Goal: Task Accomplishment & Management: Use online tool/utility

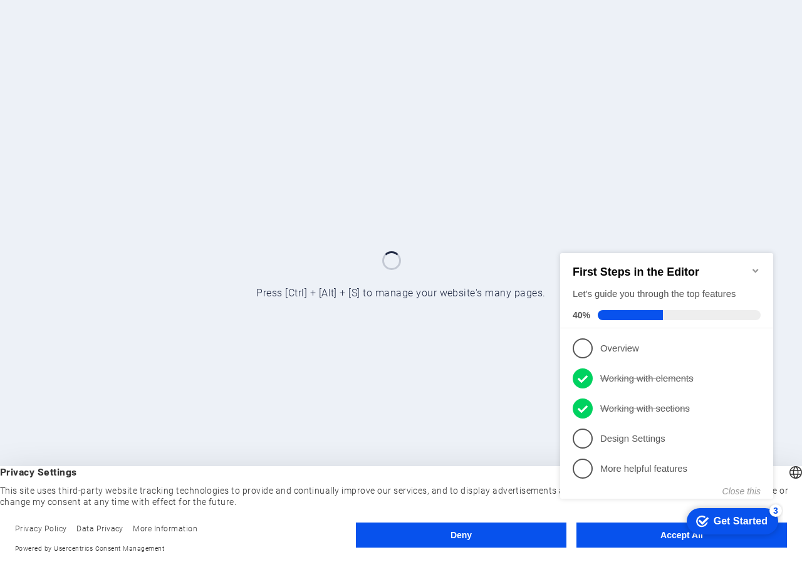
click div "checkmark Get Started 3 First Steps in the Editor Let's guide you through the t…"
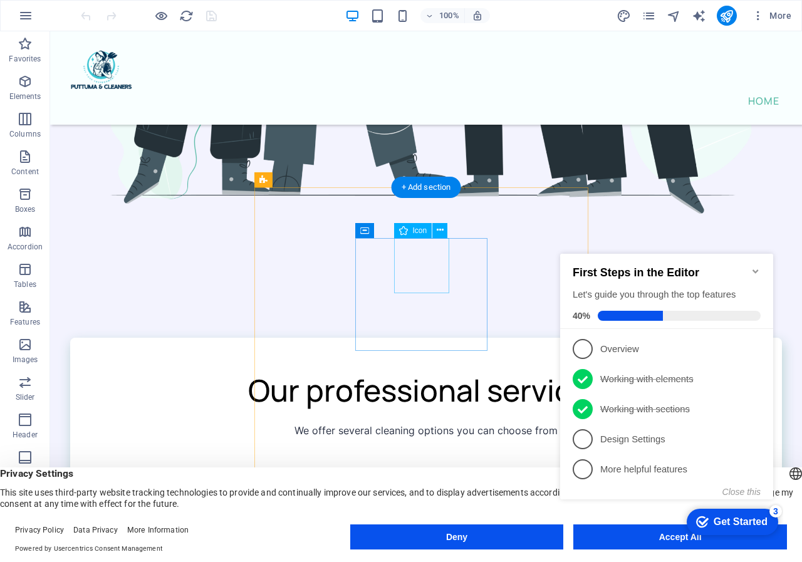
scroll to position [1066, 0]
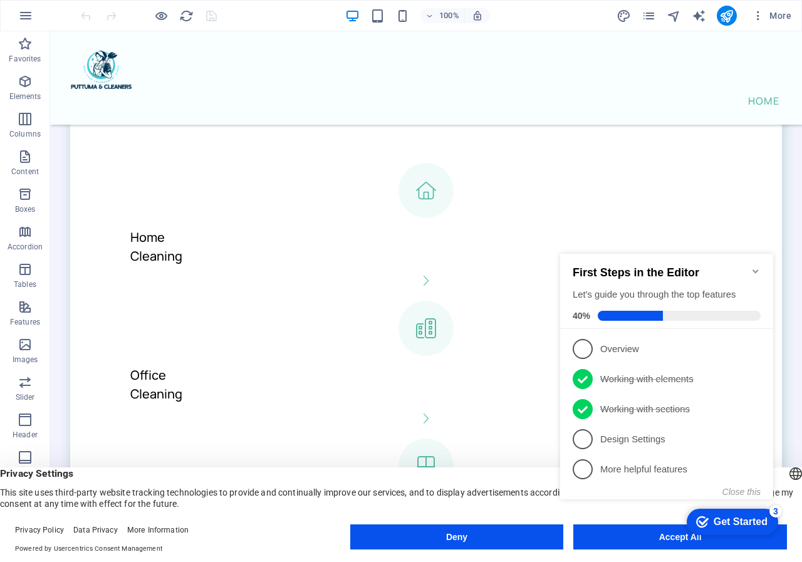
click at [753, 270] on icon "Minimize checklist" at bounding box center [756, 272] width 6 height 4
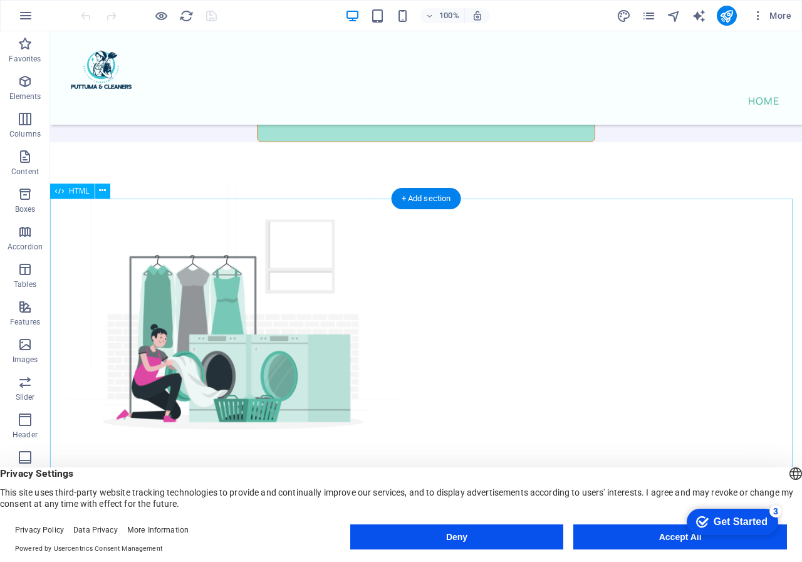
scroll to position [5328, 0]
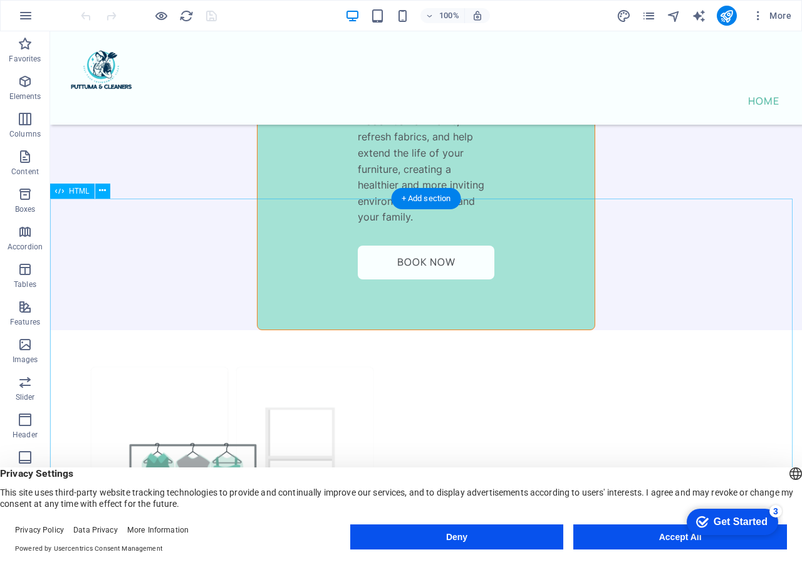
click at [105, 194] on icon at bounding box center [102, 190] width 7 height 13
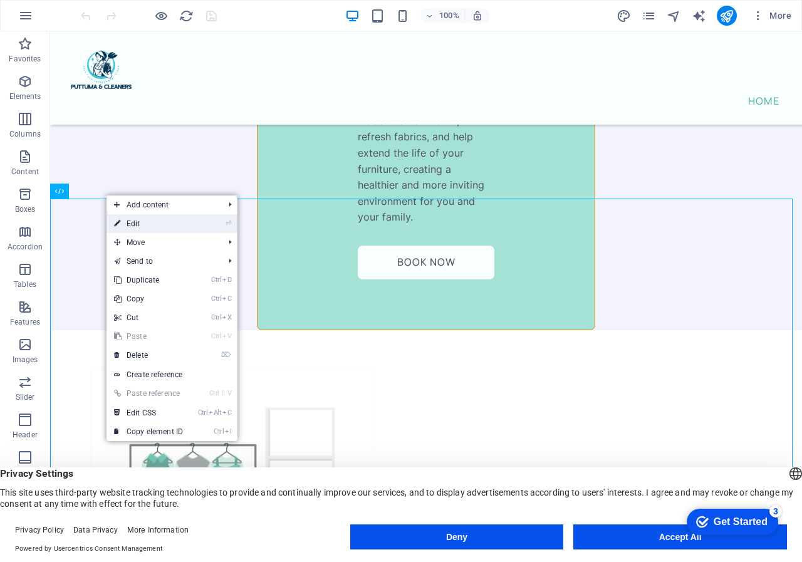
click at [129, 222] on link "⏎ Edit" at bounding box center [149, 223] width 84 height 19
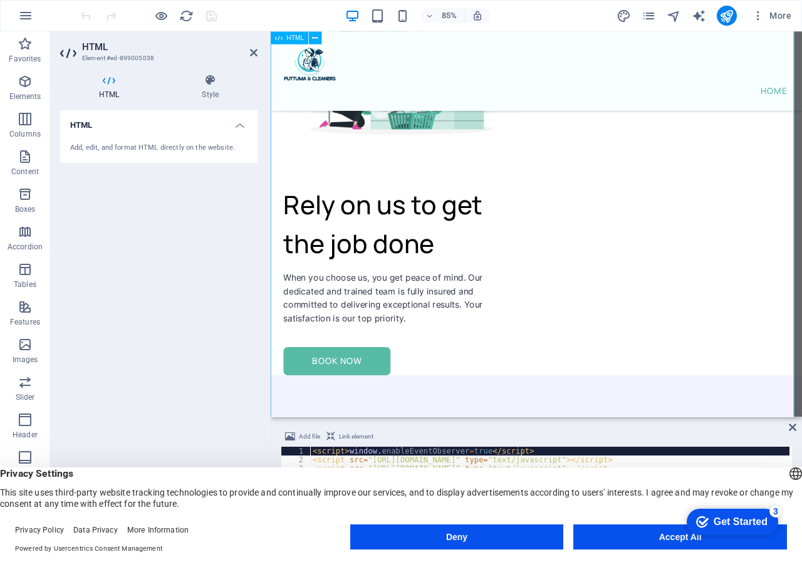
scroll to position [7255, 0]
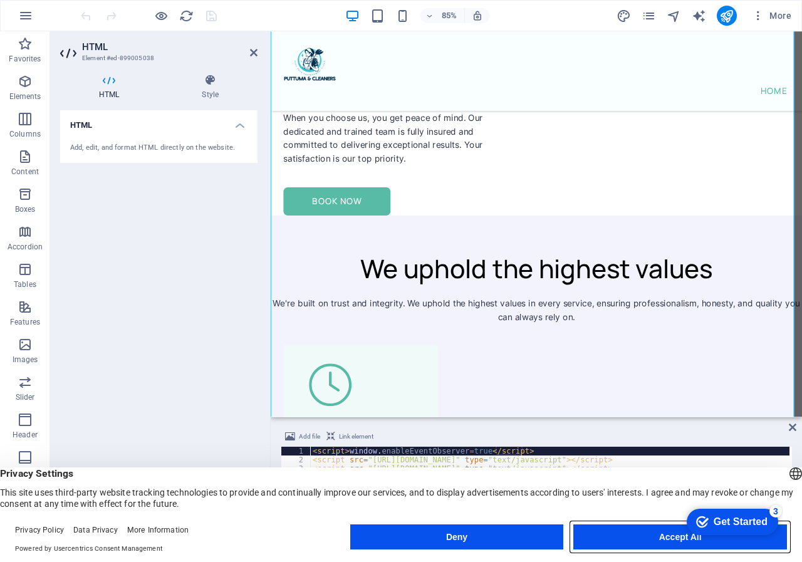
click at [643, 537] on button "Accept All" at bounding box center [681, 537] width 214 height 25
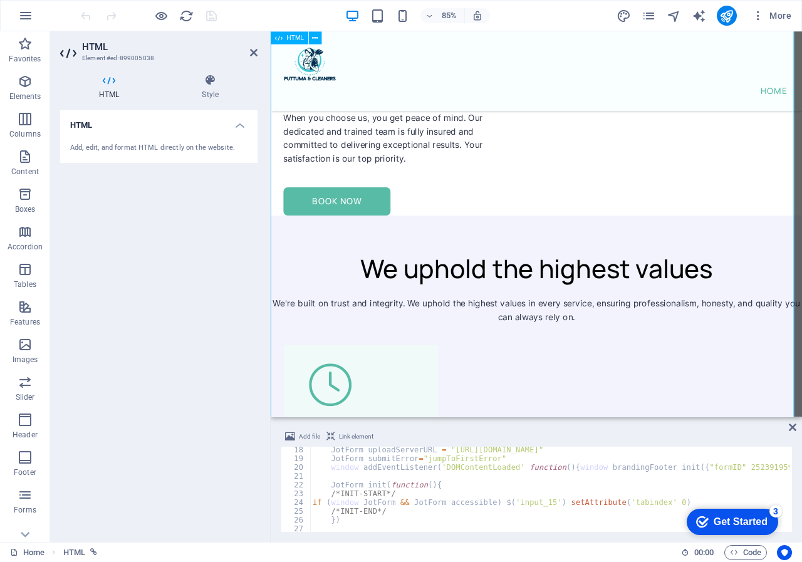
scroll to position [7004, 0]
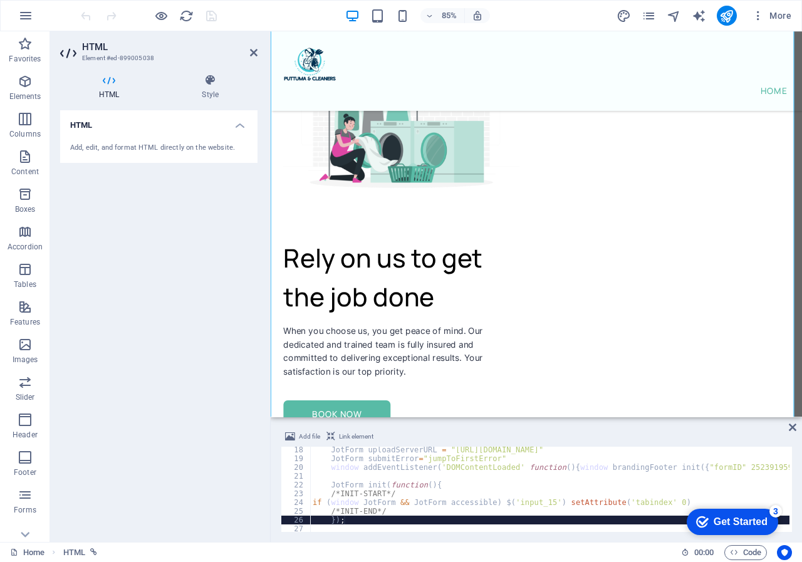
type textarea "</script> </form><script type="text/javascript">JotForm.ownerView=true;</script…"
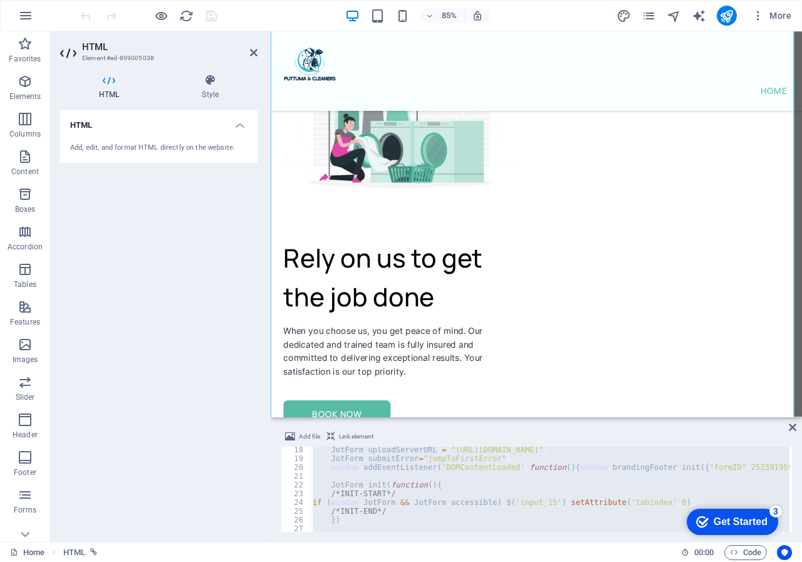
scroll to position [8630, 0]
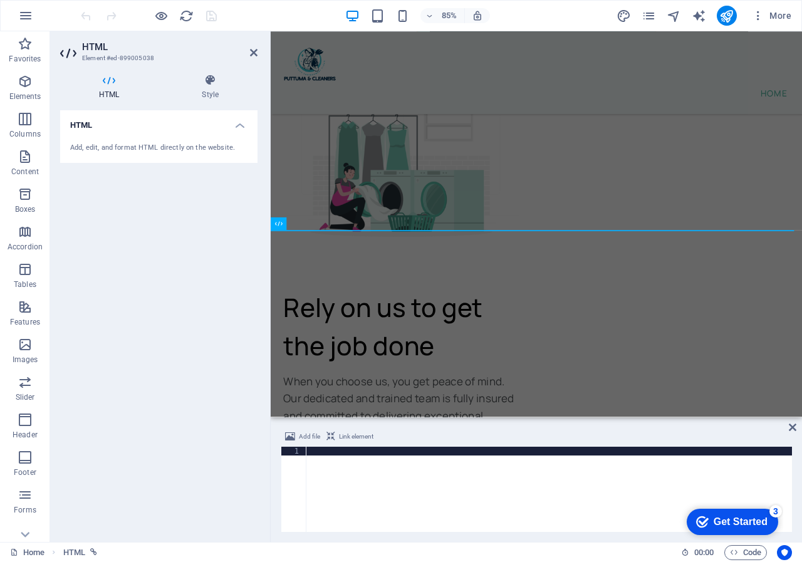
click at [160, 417] on div "HTML Add, edit, and format HTML directly on the website." at bounding box center [158, 321] width 197 height 422
click at [409, 494] on div at bounding box center [549, 498] width 486 height 103
click at [350, 453] on div at bounding box center [549, 498] width 486 height 103
click at [344, 448] on div at bounding box center [549, 498] width 486 height 103
click at [331, 450] on div at bounding box center [549, 498] width 486 height 103
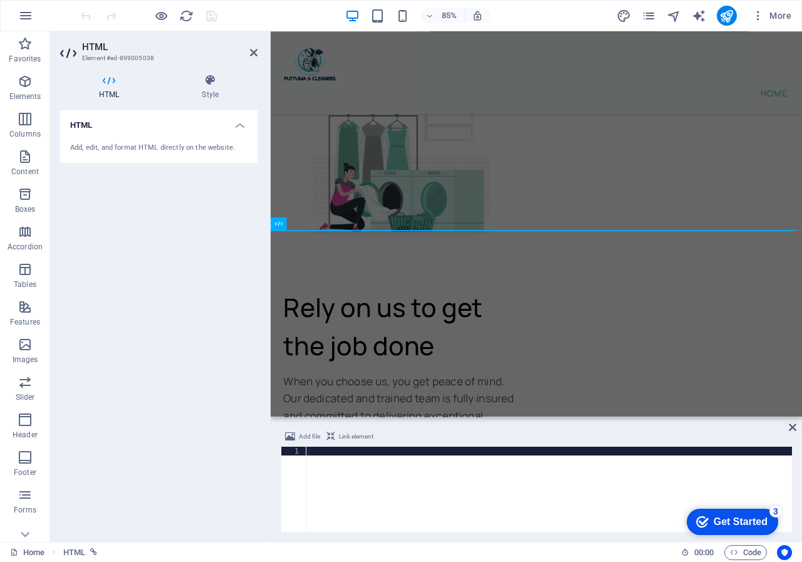
click at [338, 474] on div at bounding box center [549, 498] width 486 height 103
click at [323, 446] on div "Add file Link element" at bounding box center [536, 438] width 511 height 18
click at [325, 456] on div at bounding box center [549, 498] width 486 height 103
paste textarea "</form><script type="text/javascript">JotForm.ownerView=true;</script><script t…"
type textarea "</form><script type="text/javascript">JotForm.ownerView=true;</script><script t…"
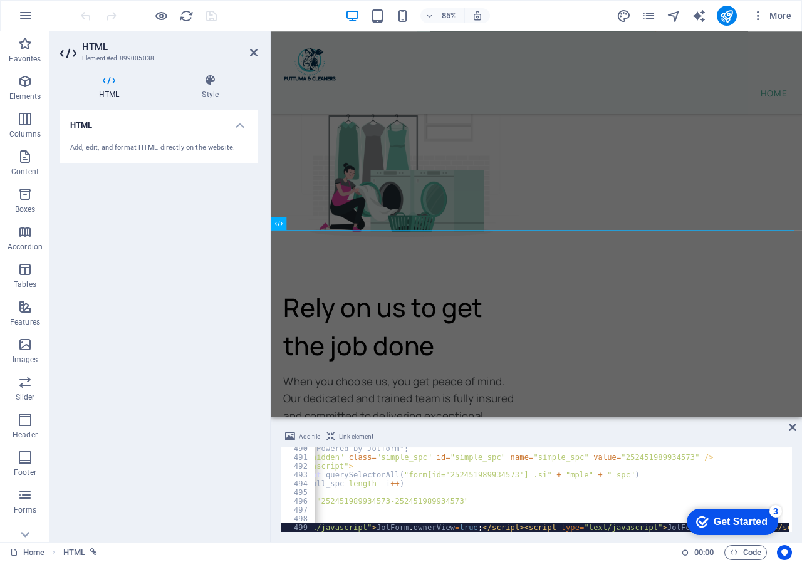
scroll to position [0, 116]
click at [253, 51] on icon at bounding box center [254, 53] width 8 height 10
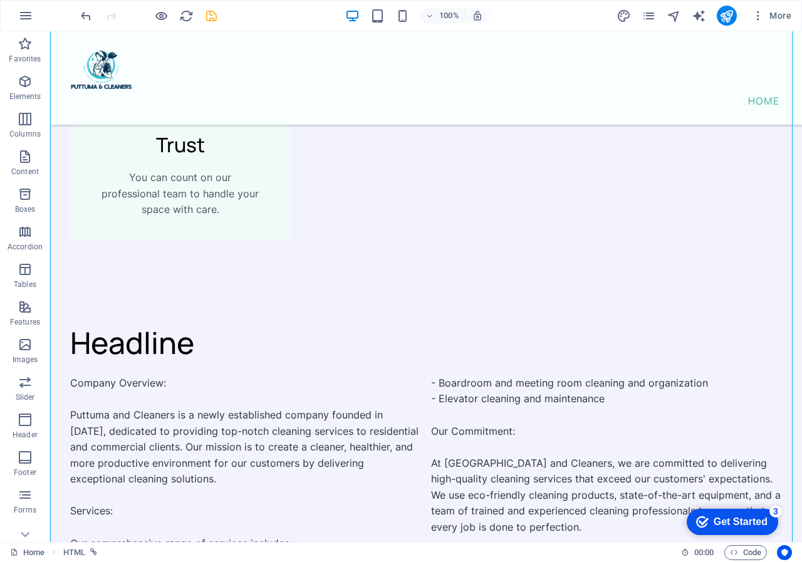
scroll to position [5547, 0]
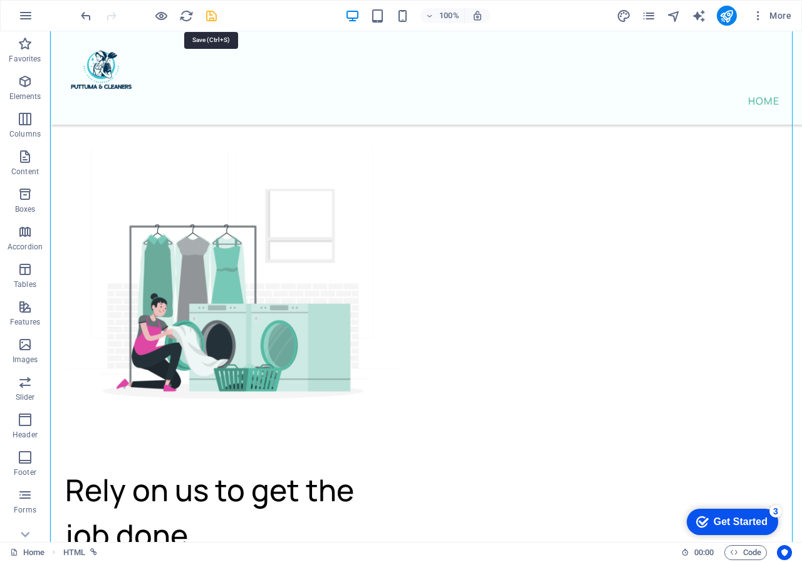
click at [214, 17] on icon "save" at bounding box center [211, 16] width 14 height 14
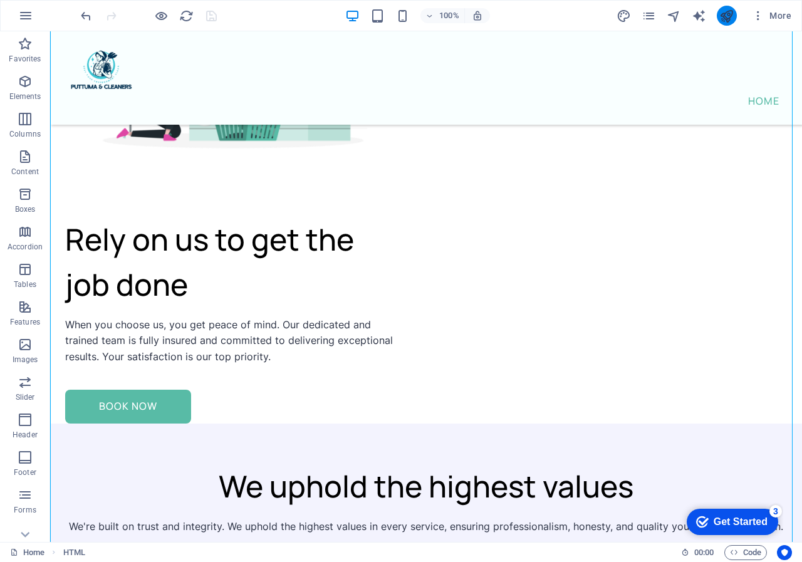
click at [726, 24] on button "publish" at bounding box center [727, 16] width 20 height 20
